Goal: Find specific page/section: Find specific page/section

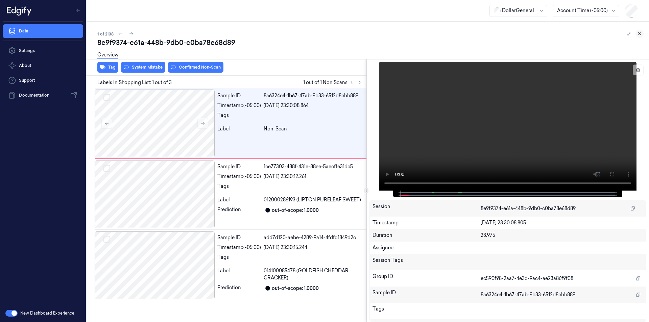
click at [637, 34] on button at bounding box center [640, 34] width 8 height 8
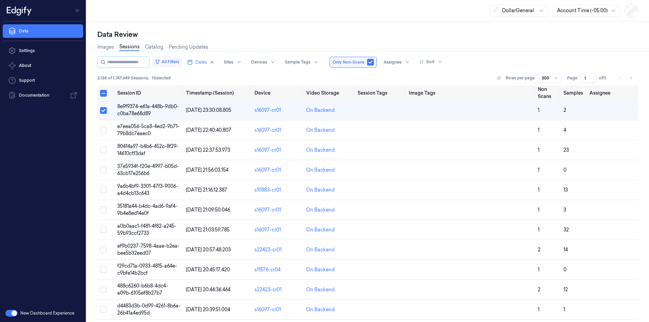
click at [174, 62] on button "All Filters" at bounding box center [167, 61] width 30 height 11
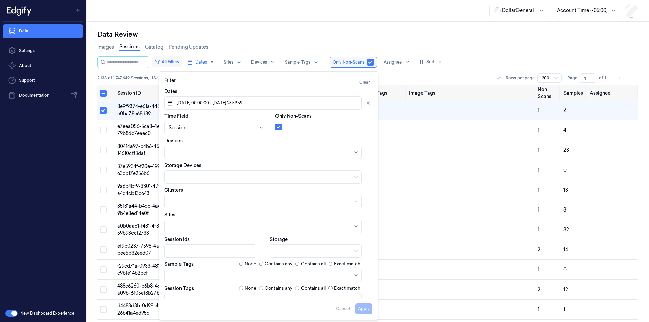
click at [174, 62] on button "All Filters" at bounding box center [167, 61] width 30 height 11
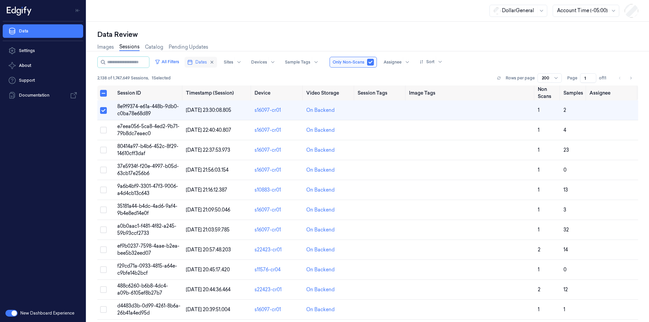
click at [204, 60] on span "Dates" at bounding box center [200, 62] width 11 height 6
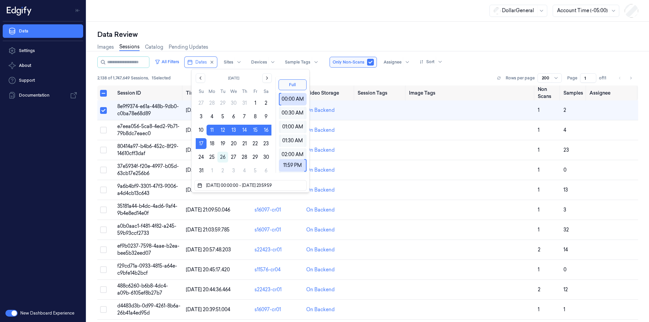
click at [336, 76] on div "2,138 of 1,747,649 Sessions , 1 Selected Rows per page 200 Page 1 of 11" at bounding box center [367, 77] width 541 height 9
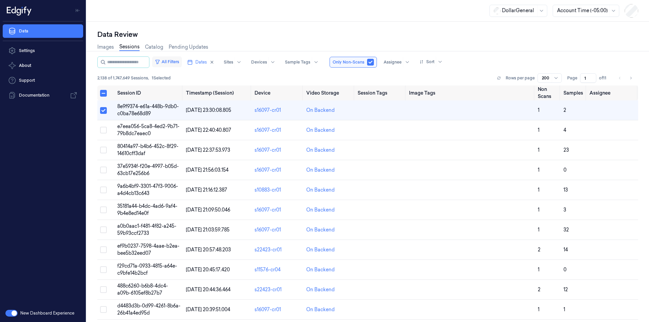
click at [173, 64] on button "All Filters" at bounding box center [167, 61] width 30 height 11
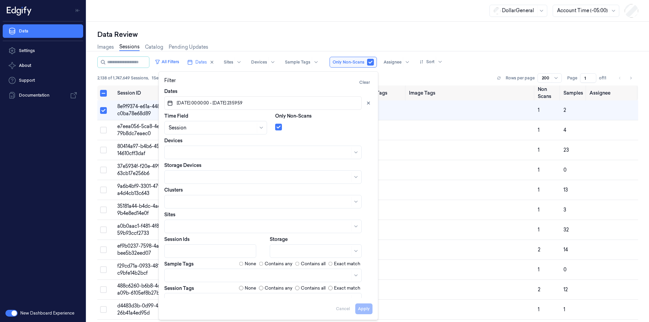
click at [280, 76] on div "Filter Clear Dates [DATE] 00:00:00 - [DATE] 23:59:59 Time Field Session Only No…" at bounding box center [269, 195] width 220 height 249
click at [402, 80] on div "2,138 of 1,747,649 Sessions , 1 Selected Rows per page 200 Page 1 of 11" at bounding box center [367, 77] width 541 height 9
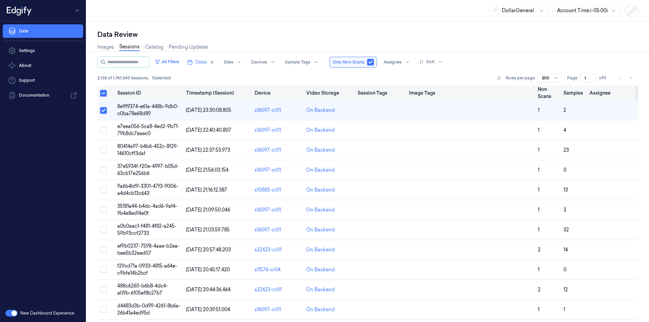
click at [104, 92] on button "Select all" at bounding box center [103, 93] width 7 height 7
click at [131, 106] on span "8e9f9374-e61a-448b-9db0-c0ba78e68d89" at bounding box center [148, 109] width 62 height 13
